Goal: Find contact information: Find contact information

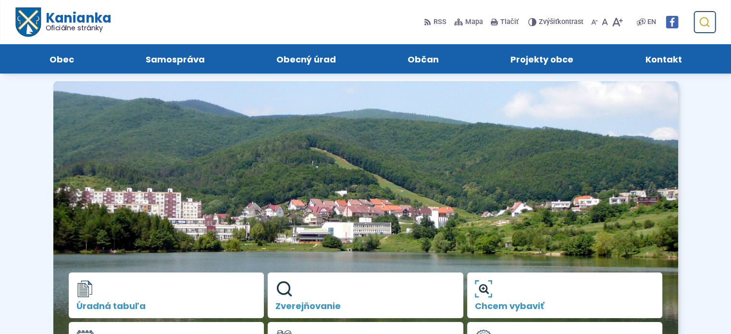
click at [706, 21] on icon "submit" at bounding box center [704, 22] width 12 height 12
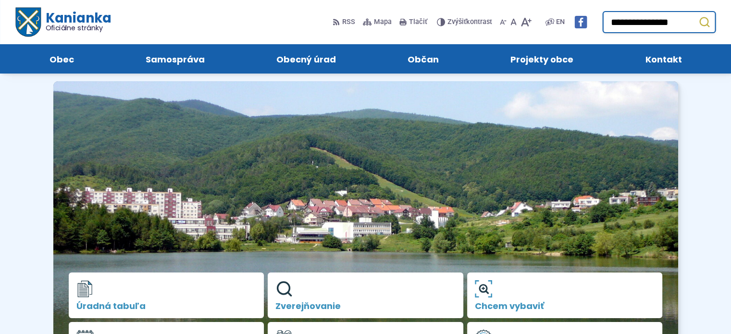
type input "**********"
click at [696, 13] on button "Odoslať vyhľadávací formulár" at bounding box center [704, 21] width 17 height 17
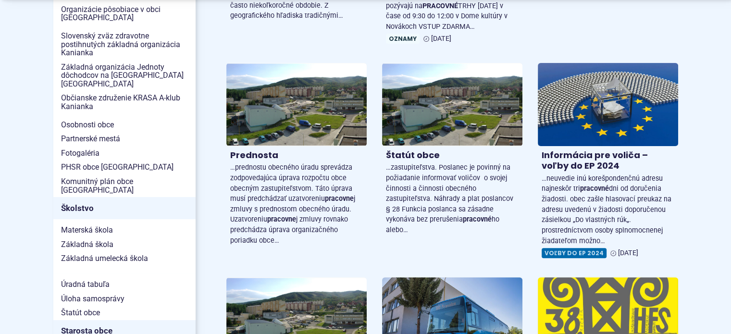
scroll to position [320, 0]
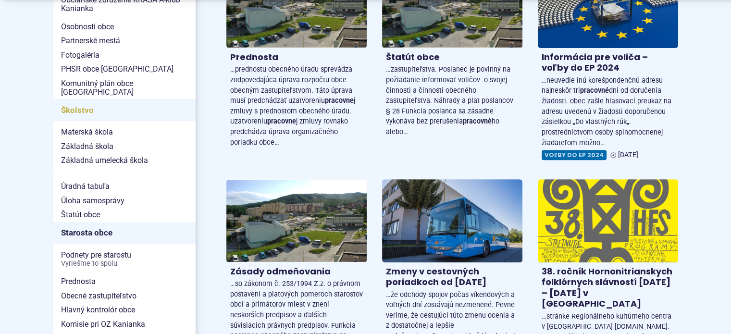
click at [62, 103] on span "Školstvo" at bounding box center [124, 110] width 127 height 15
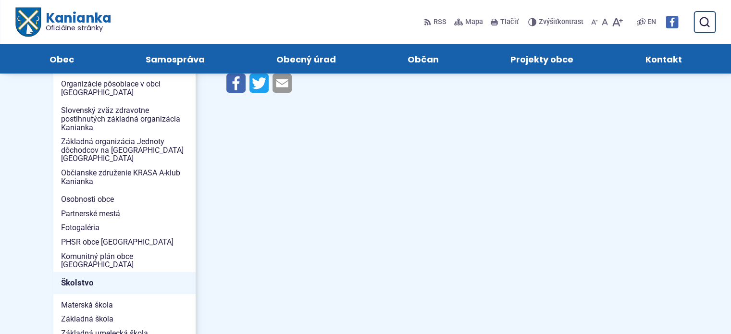
scroll to position [80, 0]
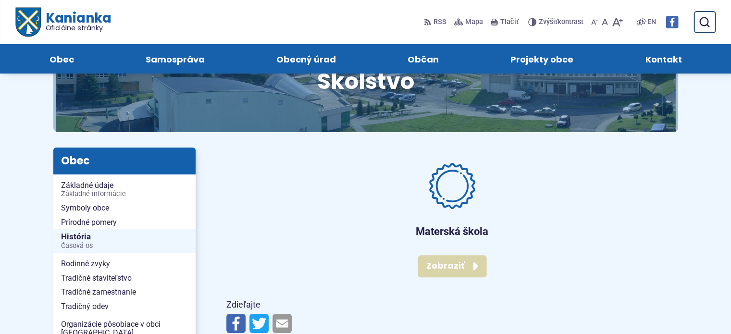
click at [445, 267] on link "Zobraziť stránku Materská škola" at bounding box center [452, 266] width 69 height 22
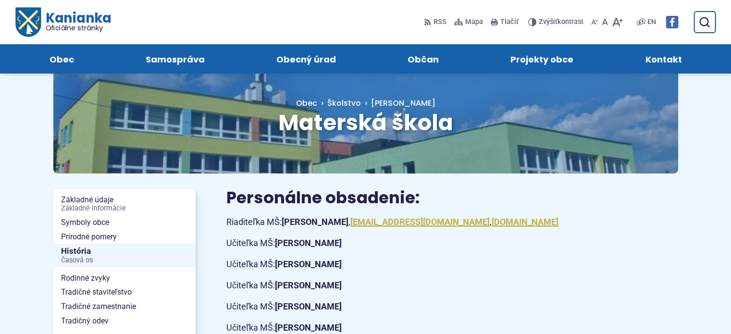
scroll to position [160, 0]
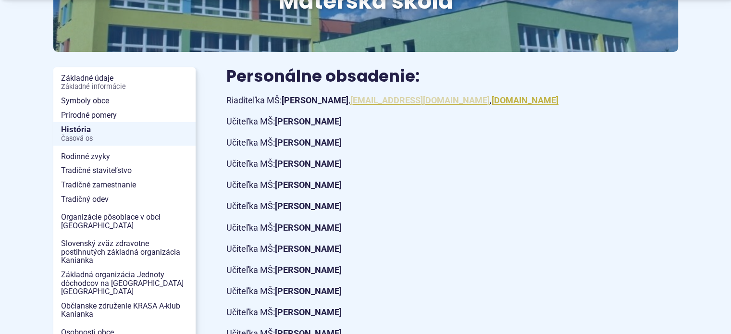
click at [394, 98] on link "ms@kanianka.sk" at bounding box center [419, 100] width 139 height 10
drag, startPoint x: 371, startPoint y: 102, endPoint x: 436, endPoint y: 104, distance: 65.4
click at [436, 104] on p "Riaditeľka MŠ: Ing. Katarína Borková , ms@kanianka.sk , www.mskanianka.sk" at bounding box center [396, 100] width 341 height 15
copy link "ms@kanianka.sk"
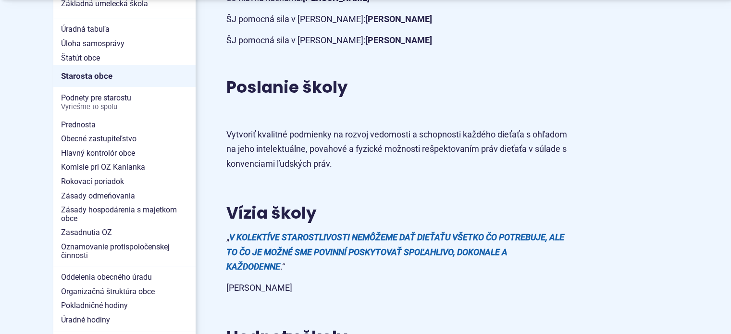
scroll to position [641, 0]
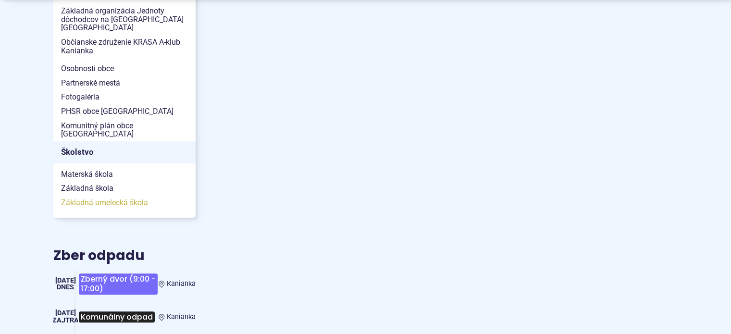
scroll to position [560, 0]
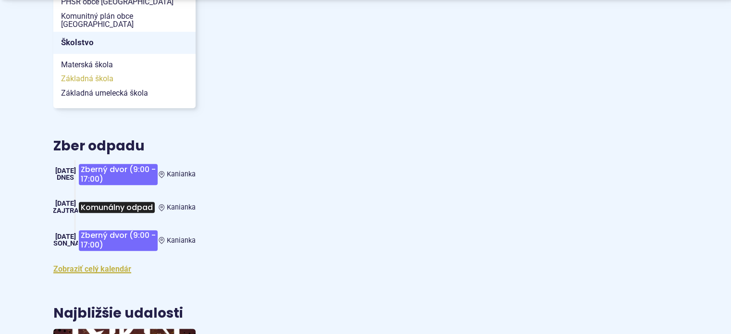
click at [87, 72] on span "Základná škola" at bounding box center [124, 79] width 127 height 14
